Goal: Task Accomplishment & Management: Use online tool/utility

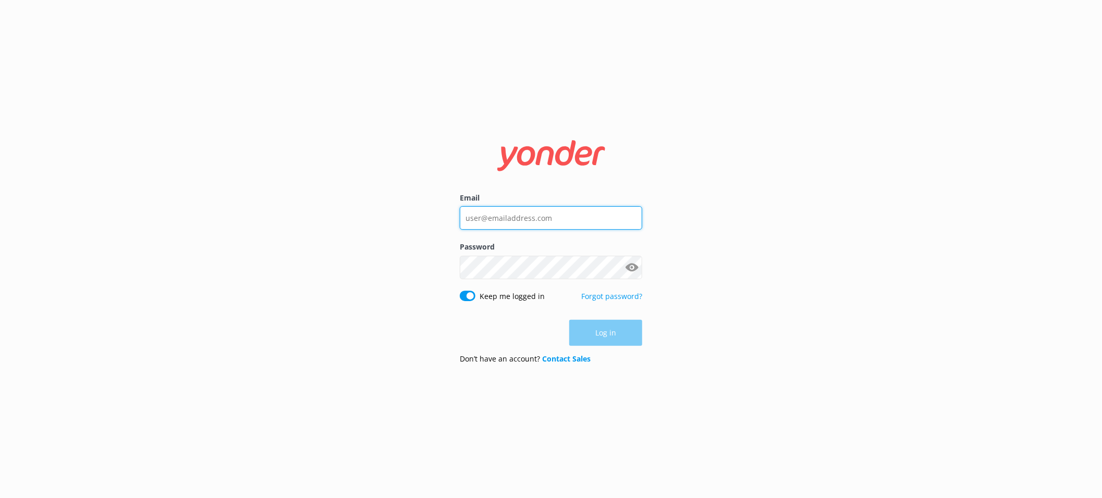
click at [526, 221] on input "Email" at bounding box center [551, 217] width 182 height 23
click at [550, 222] on input "Email" at bounding box center [551, 217] width 182 height 23
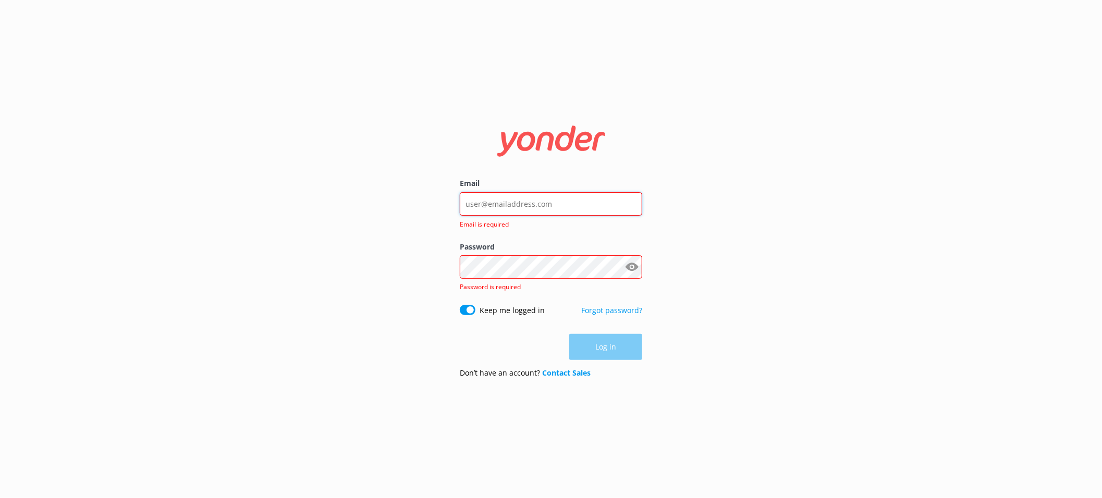
type input "[PERSON_NAME][EMAIL_ADDRESS][DOMAIN_NAME]"
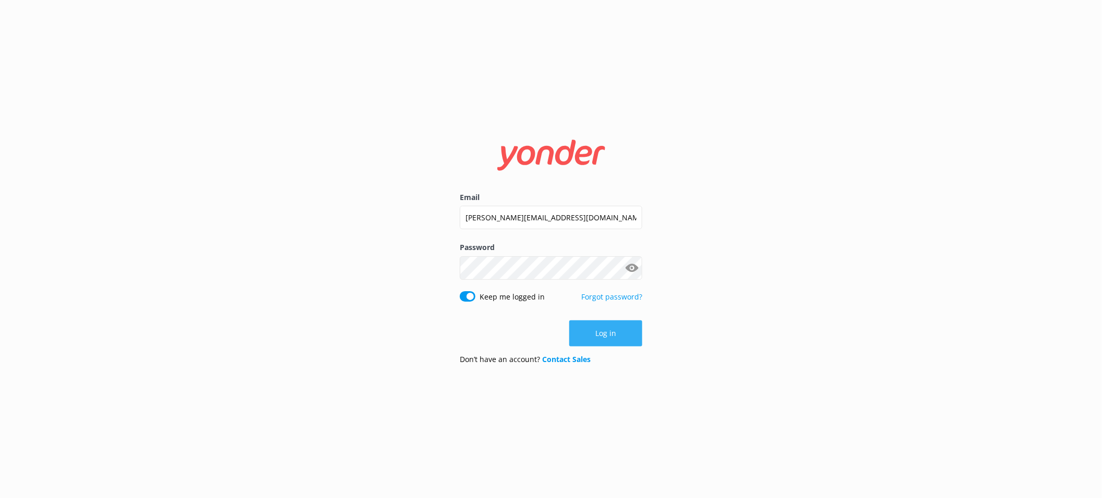
click at [629, 332] on button "Log in" at bounding box center [605, 334] width 73 height 26
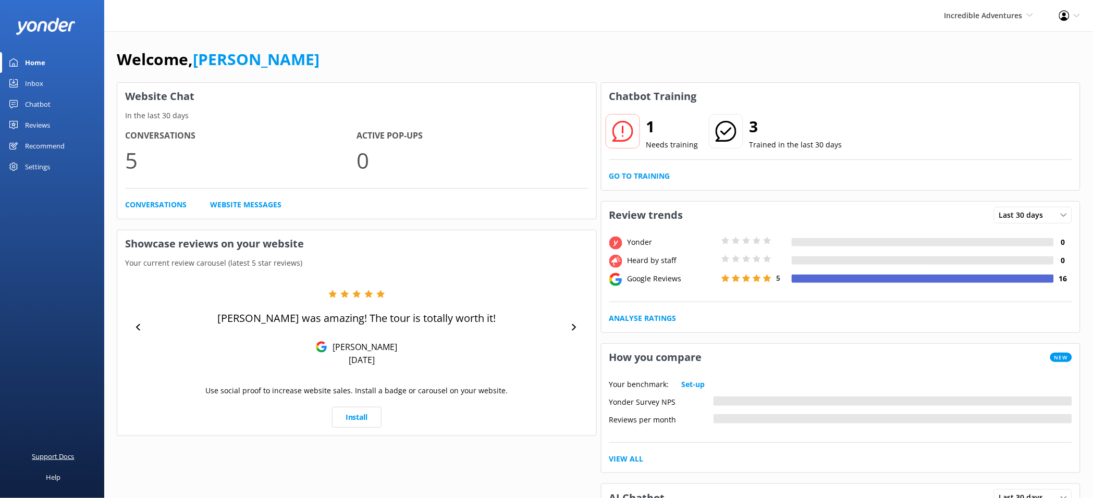
click at [64, 452] on div "Support Docs" at bounding box center [53, 456] width 42 height 21
click at [60, 457] on div "Support Docs" at bounding box center [53, 456] width 42 height 21
click at [36, 101] on div "Chatbot" at bounding box center [38, 104] width 26 height 21
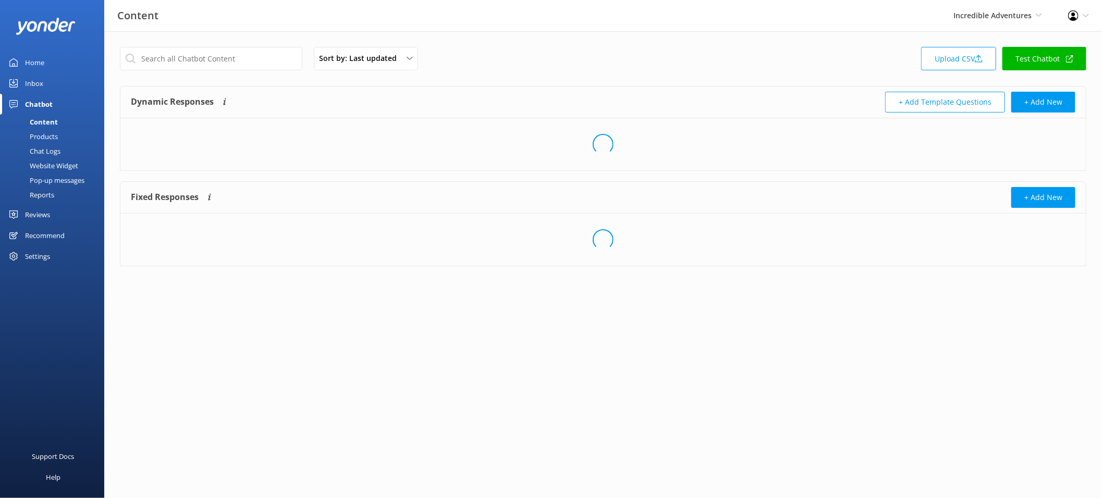
click at [69, 165] on div "Website Widget" at bounding box center [42, 165] width 72 height 15
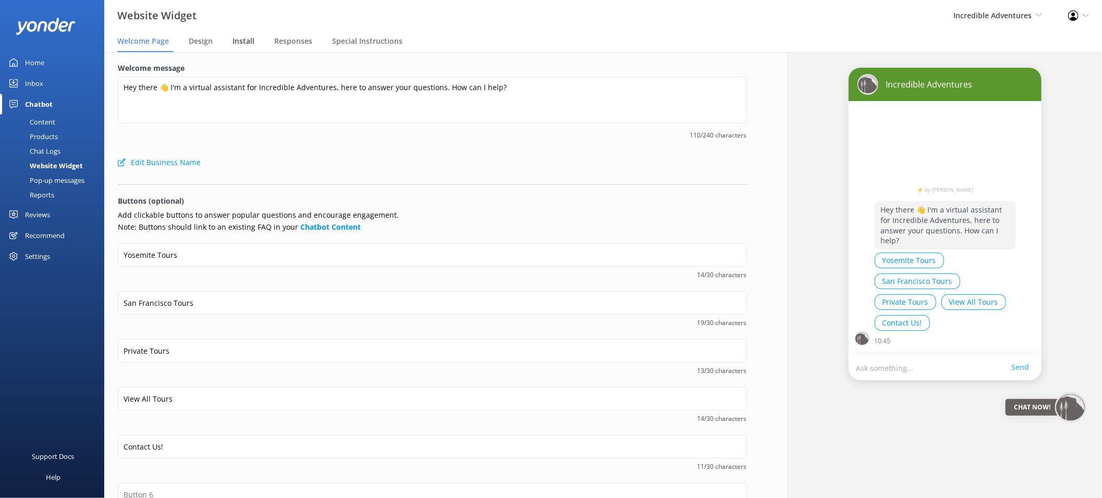
click at [246, 40] on span "Install" at bounding box center [244, 41] width 22 height 10
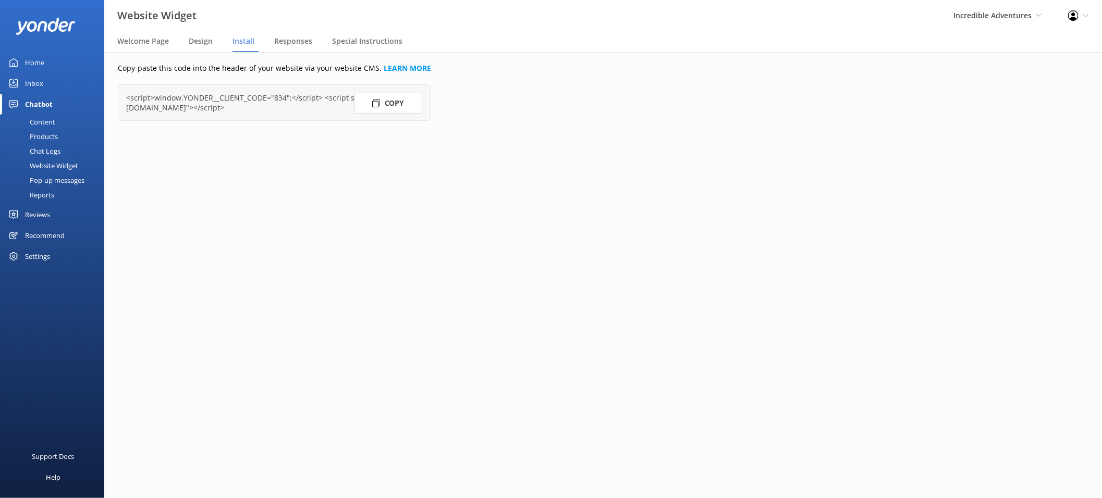
click at [380, 106] on icon at bounding box center [376, 104] width 8 height 8
